Goal: Navigation & Orientation: Find specific page/section

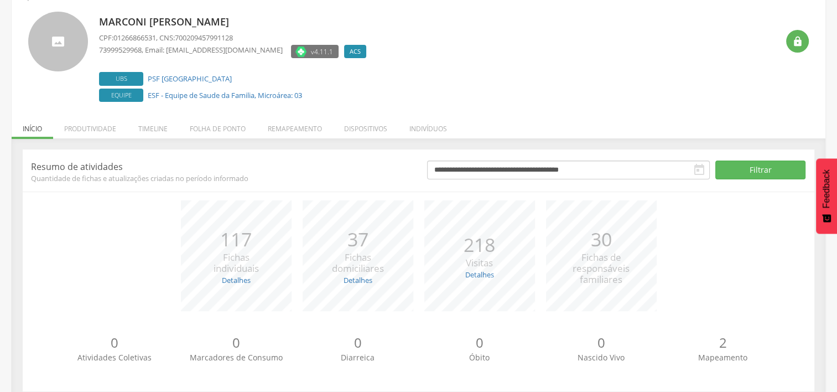
scroll to position [79, 0]
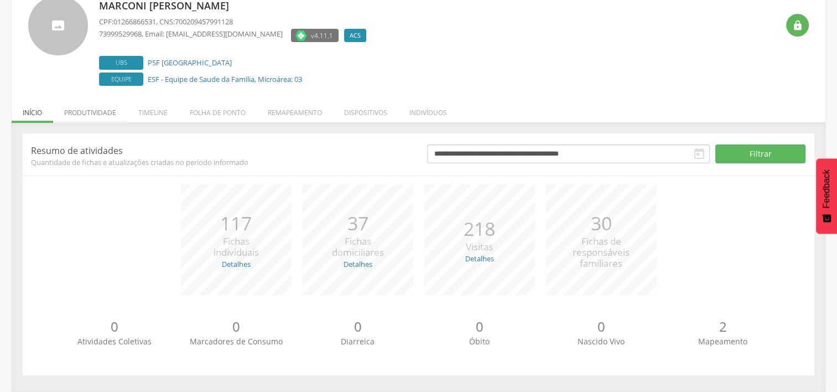
click at [79, 116] on li "Produtividade" at bounding box center [90, 110] width 74 height 26
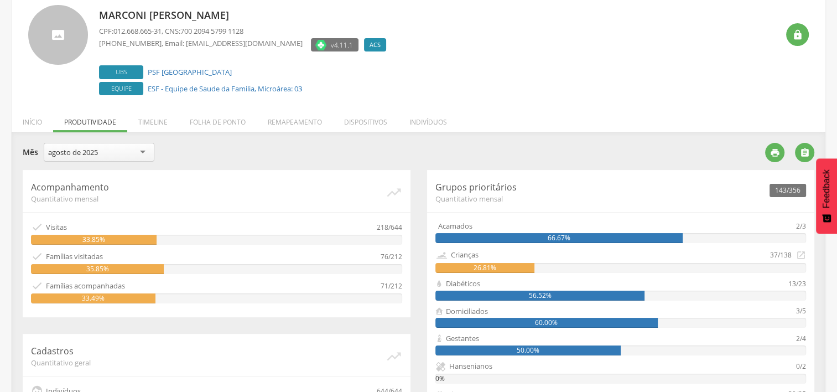
scroll to position [53, 0]
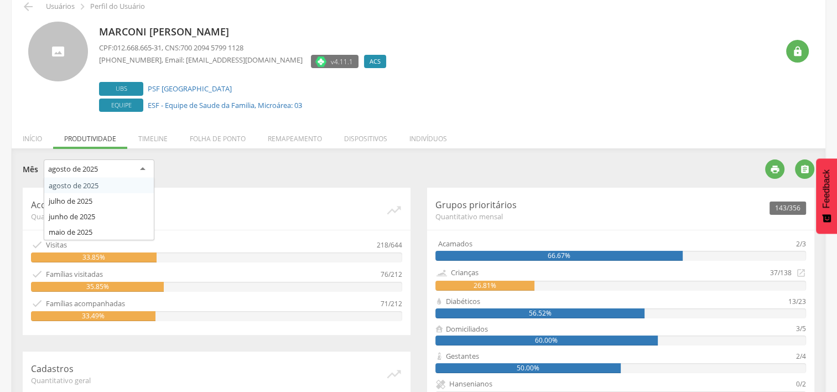
click at [128, 175] on div "agosto de 2025" at bounding box center [99, 169] width 111 height 20
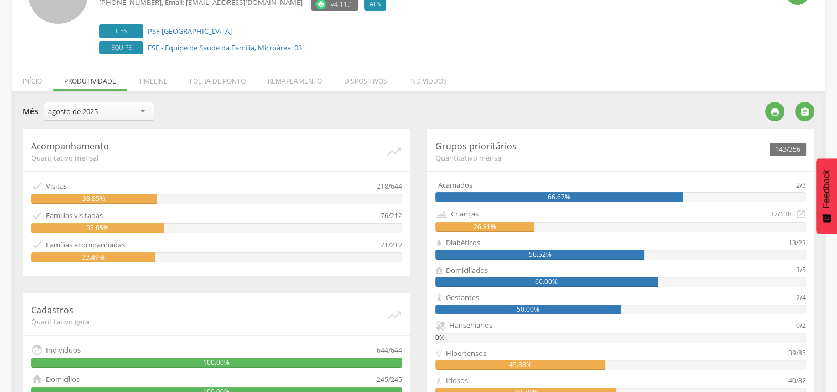
scroll to position [108, 0]
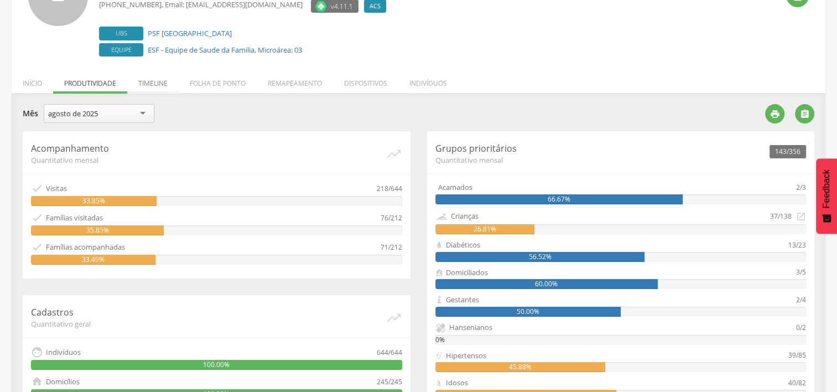
click at [145, 84] on li "Timeline" at bounding box center [152, 81] width 51 height 26
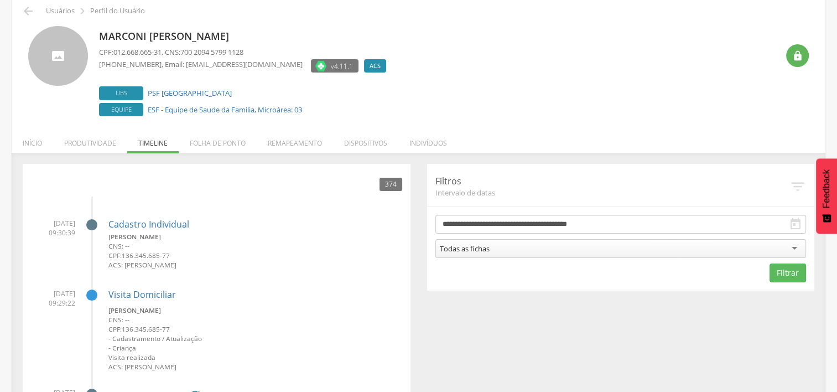
scroll to position [0, 0]
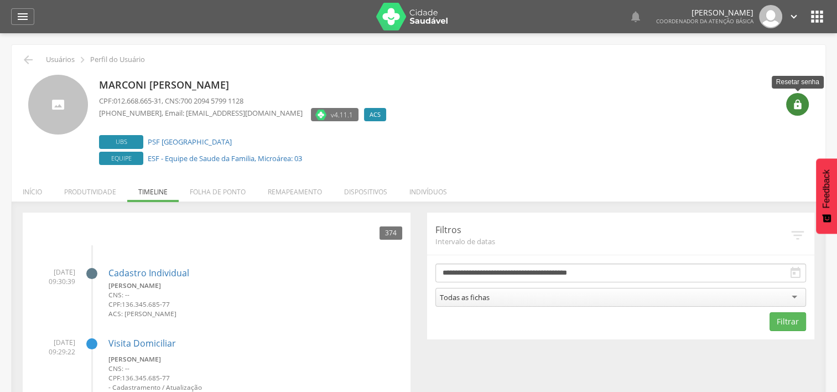
click at [796, 108] on icon "" at bounding box center [798, 104] width 11 height 11
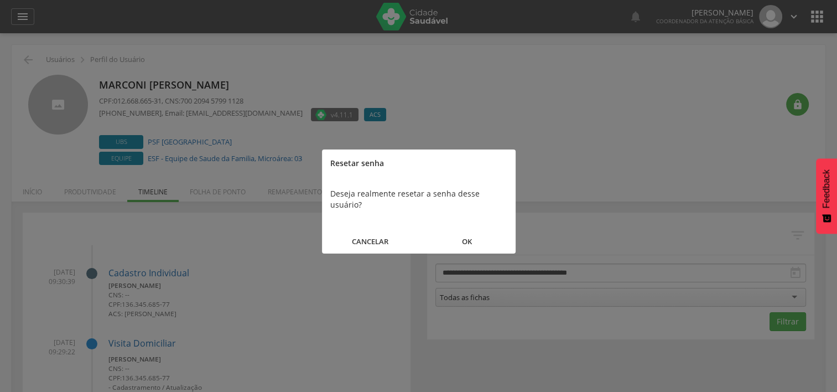
click at [467, 230] on button "OK" at bounding box center [467, 242] width 97 height 24
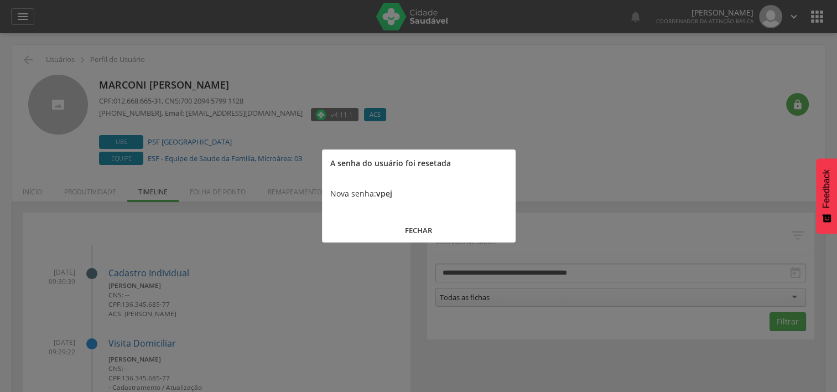
click at [429, 228] on button "FECHAR" at bounding box center [419, 231] width 194 height 24
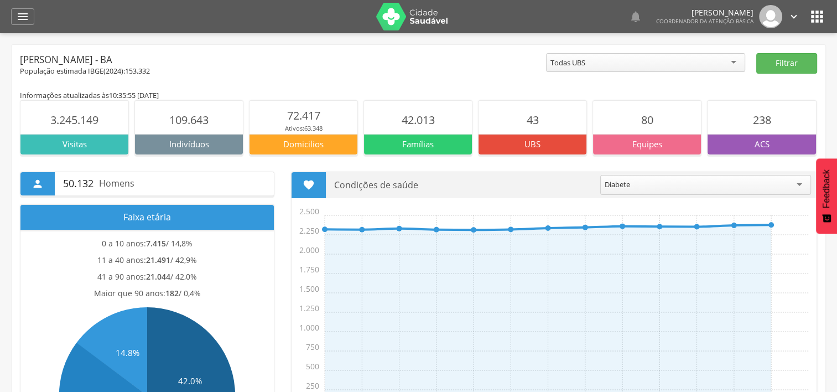
click at [827, 14] on header " Dashboard Supervisão Produtividade Mapa da cidade Ranking App desatualizado Ú…" at bounding box center [418, 16] width 837 height 33
click at [826, 13] on icon "" at bounding box center [818, 17] width 18 height 18
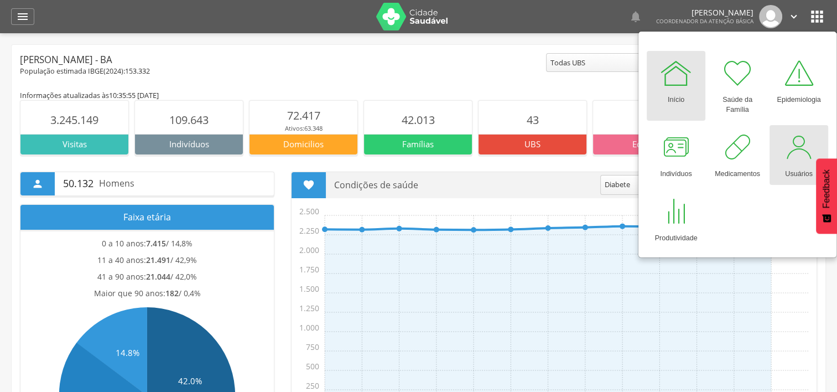
click at [788, 152] on div at bounding box center [799, 147] width 33 height 33
